Goal: Find specific page/section: Find specific page/section

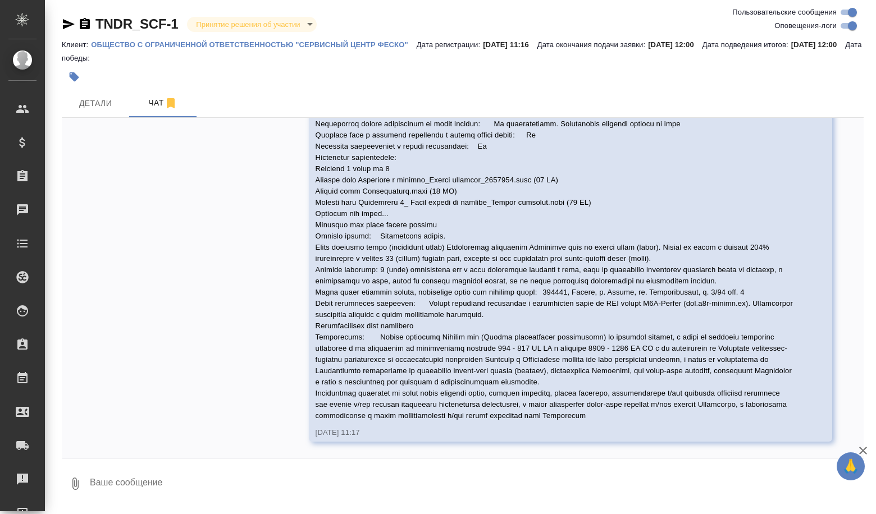
scroll to position [264, 0]
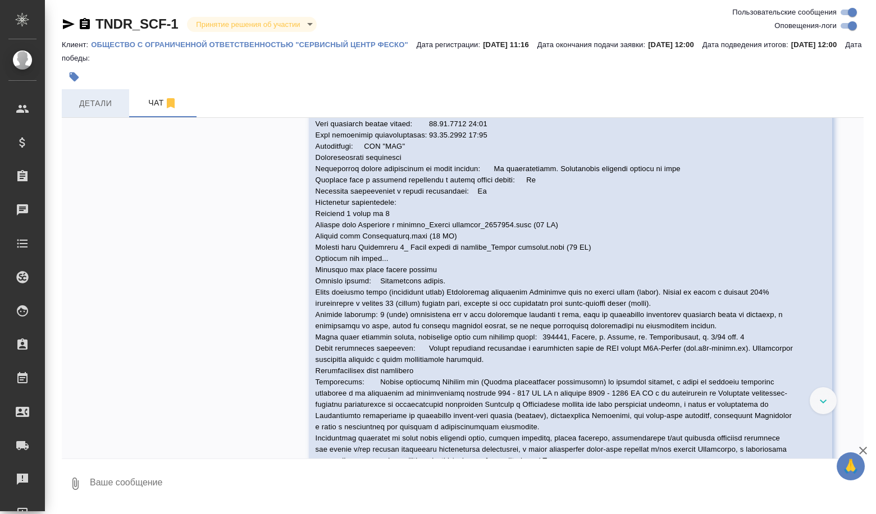
click at [112, 112] on button "Детали" at bounding box center [95, 103] width 67 height 28
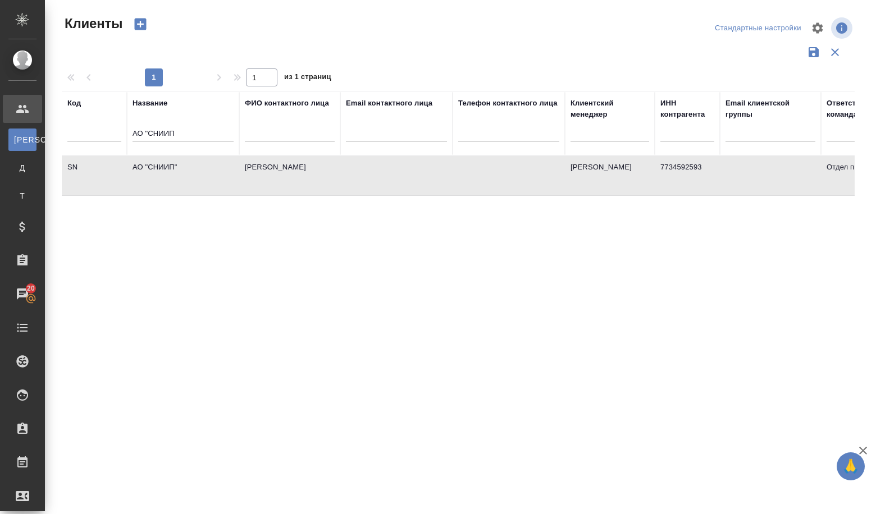
select select "RU"
